Goal: Transaction & Acquisition: Download file/media

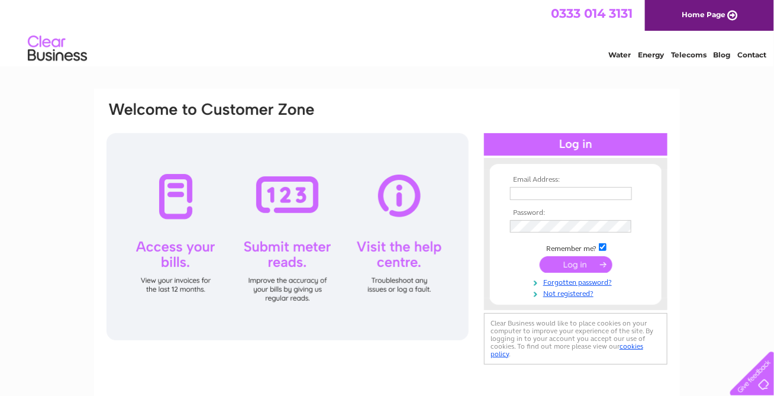
type input "lorraine@bermarproperties.com"
click at [549, 264] on input "submit" at bounding box center [575, 264] width 73 height 17
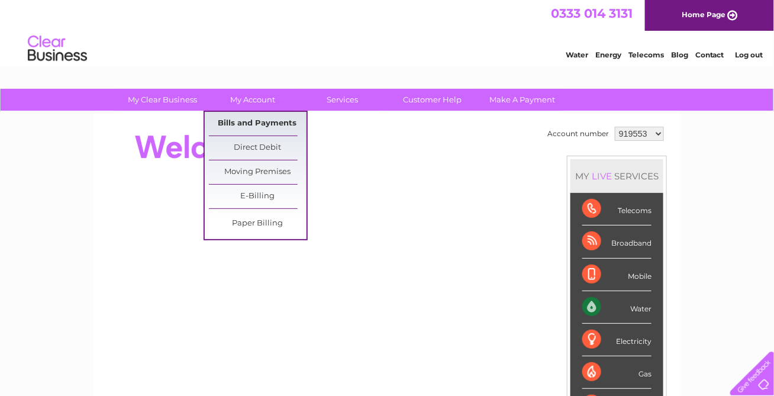
click at [248, 120] on link "Bills and Payments" at bounding box center [258, 124] width 98 height 24
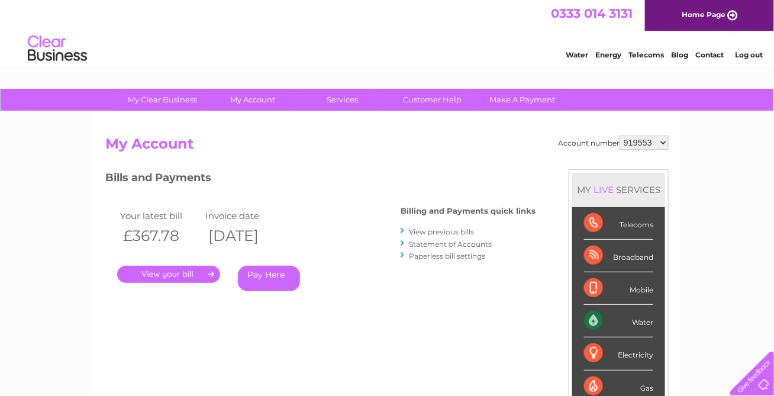
click at [166, 273] on link "." at bounding box center [168, 274] width 103 height 17
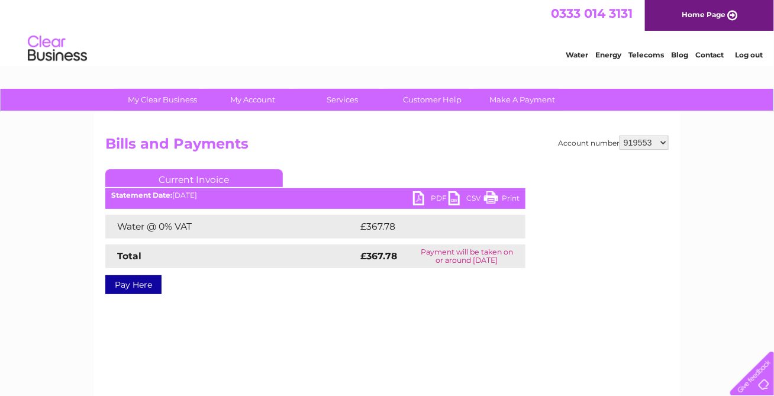
click at [421, 197] on link "PDF" at bounding box center [430, 199] width 35 height 17
click at [661, 142] on select "919553 984398 1125140 1148942 1150547" at bounding box center [643, 142] width 49 height 14
select select "1150547"
click at [621, 135] on select "919553 984398 1125140 1148942 1150547" at bounding box center [643, 142] width 49 height 14
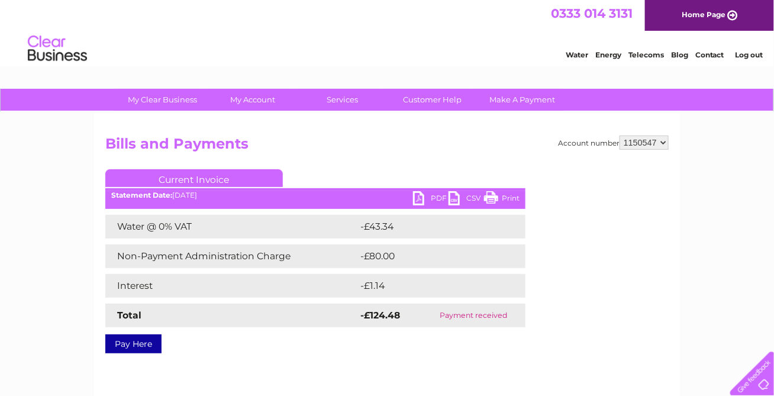
click at [664, 137] on select "919553 984398 1125140 1148942 1150547" at bounding box center [643, 142] width 49 height 14
select select "1148942"
click at [621, 135] on select "919553 984398 1125140 1148942 1150547" at bounding box center [643, 142] width 49 height 14
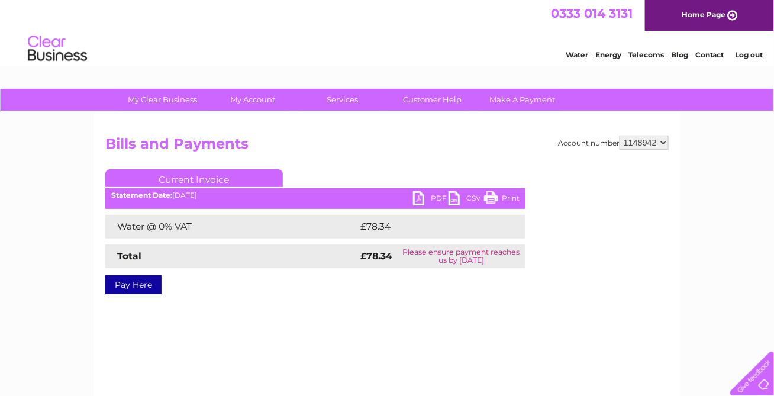
click at [417, 198] on link "PDF" at bounding box center [430, 199] width 35 height 17
click at [574, 51] on link "Water" at bounding box center [576, 54] width 22 height 9
